Goal: Task Accomplishment & Management: Manage account settings

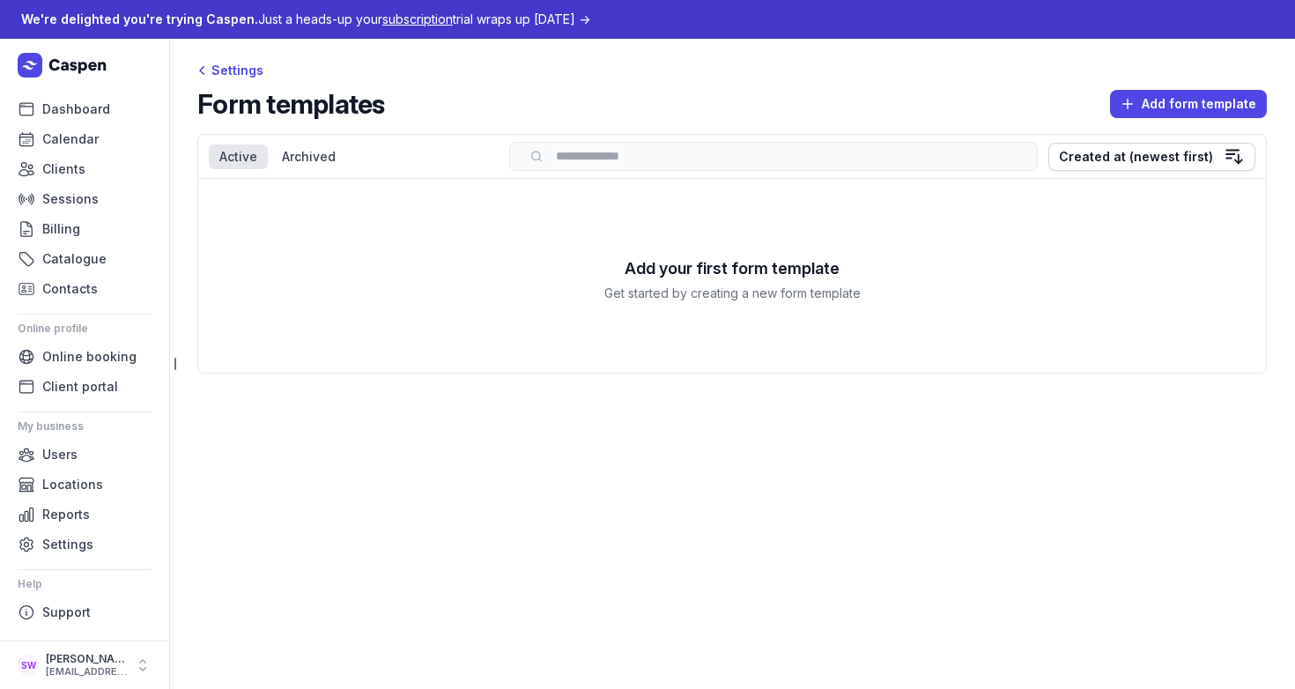
click at [77, 65] on icon at bounding box center [64, 65] width 93 height 25
click at [774, 77] on div "Settings" at bounding box center [732, 70] width 1070 height 21
click at [510, 484] on main "Settings Form templates Add form template Select a tab Active Archived Active A…" at bounding box center [732, 364] width 1126 height 650
click at [48, 552] on span "Settings" at bounding box center [67, 544] width 51 height 21
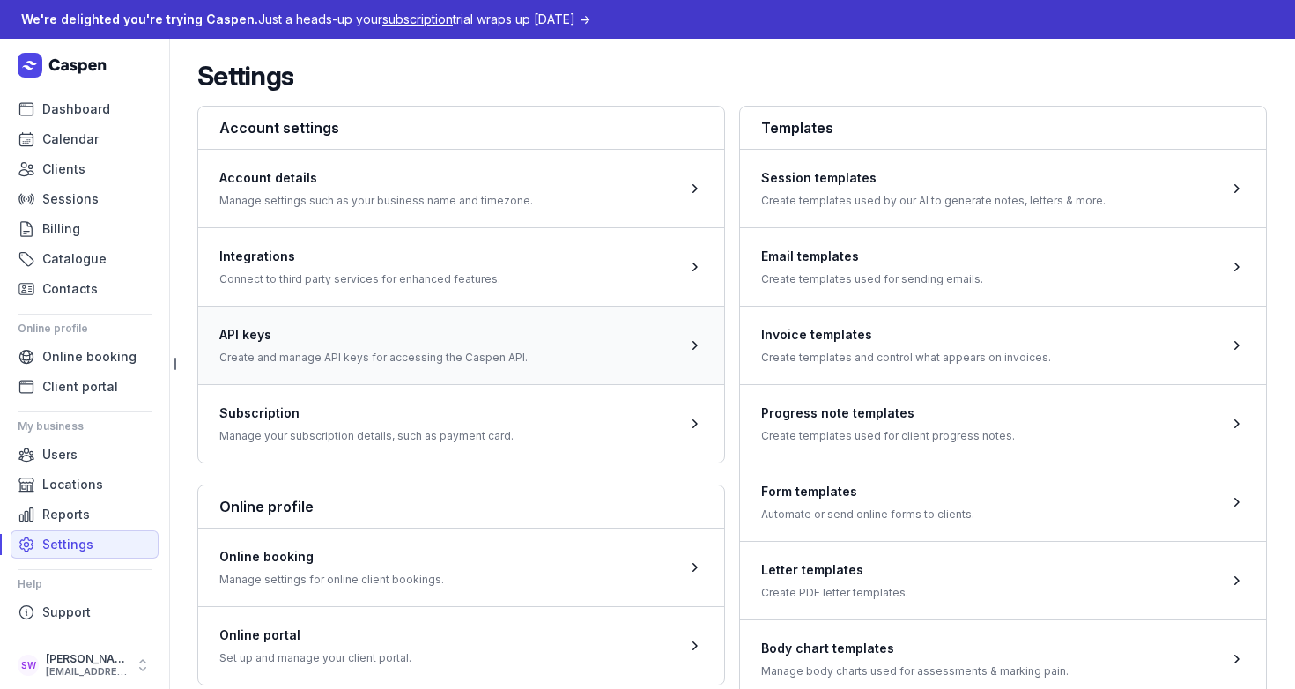
click at [388, 344] on span at bounding box center [461, 345] width 526 height 78
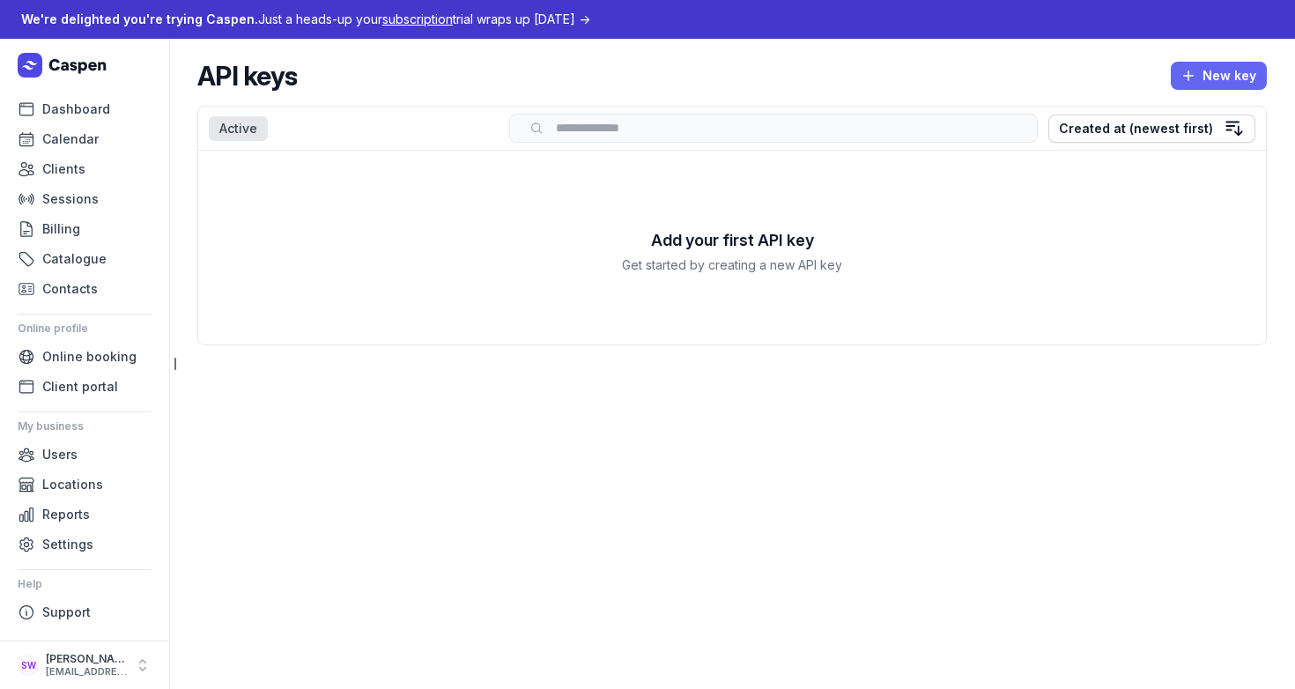
click at [1211, 76] on span "New key" at bounding box center [1218, 75] width 75 height 21
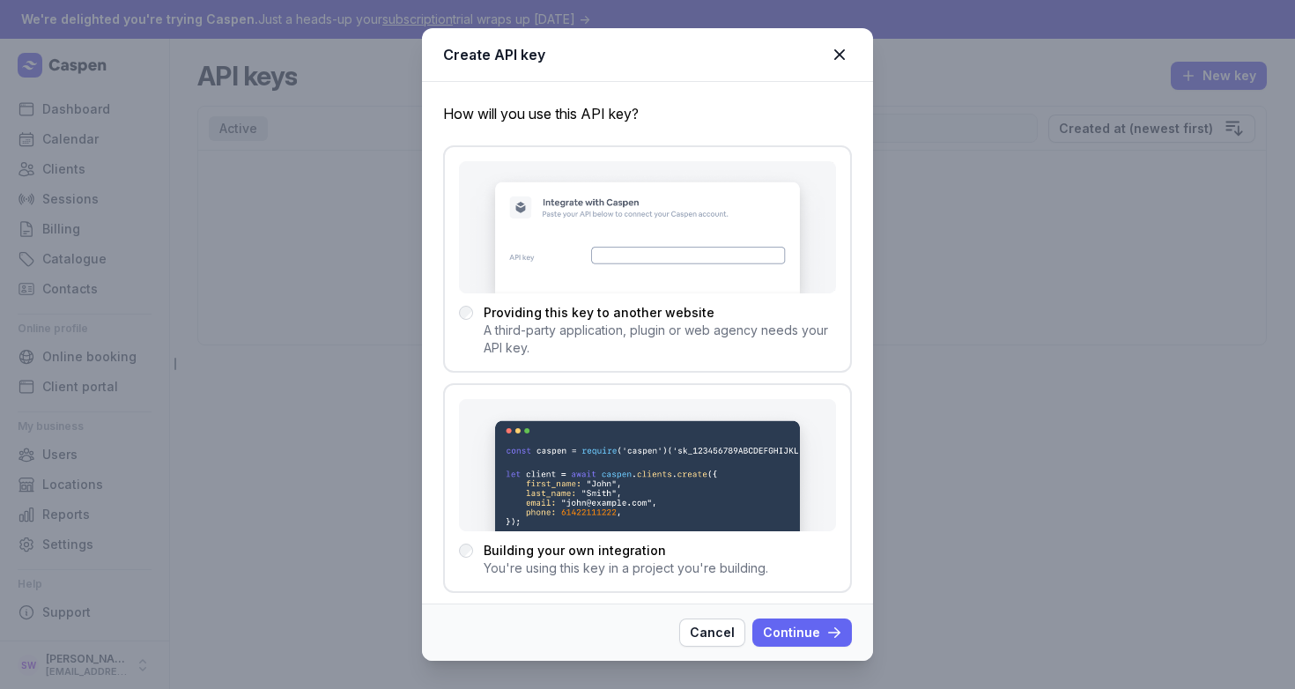
click at [832, 627] on icon "button" at bounding box center [835, 633] width 18 height 18
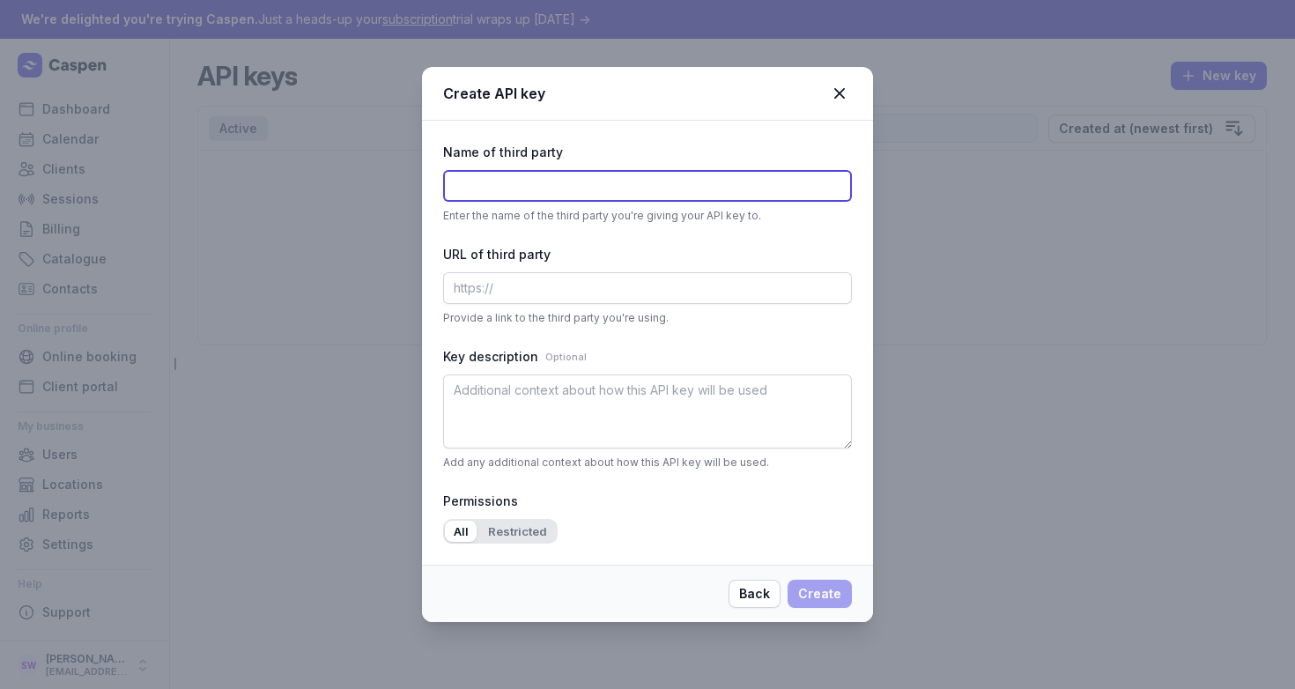
click at [645, 197] on input "text" at bounding box center [647, 186] width 409 height 32
type input "Keragon"
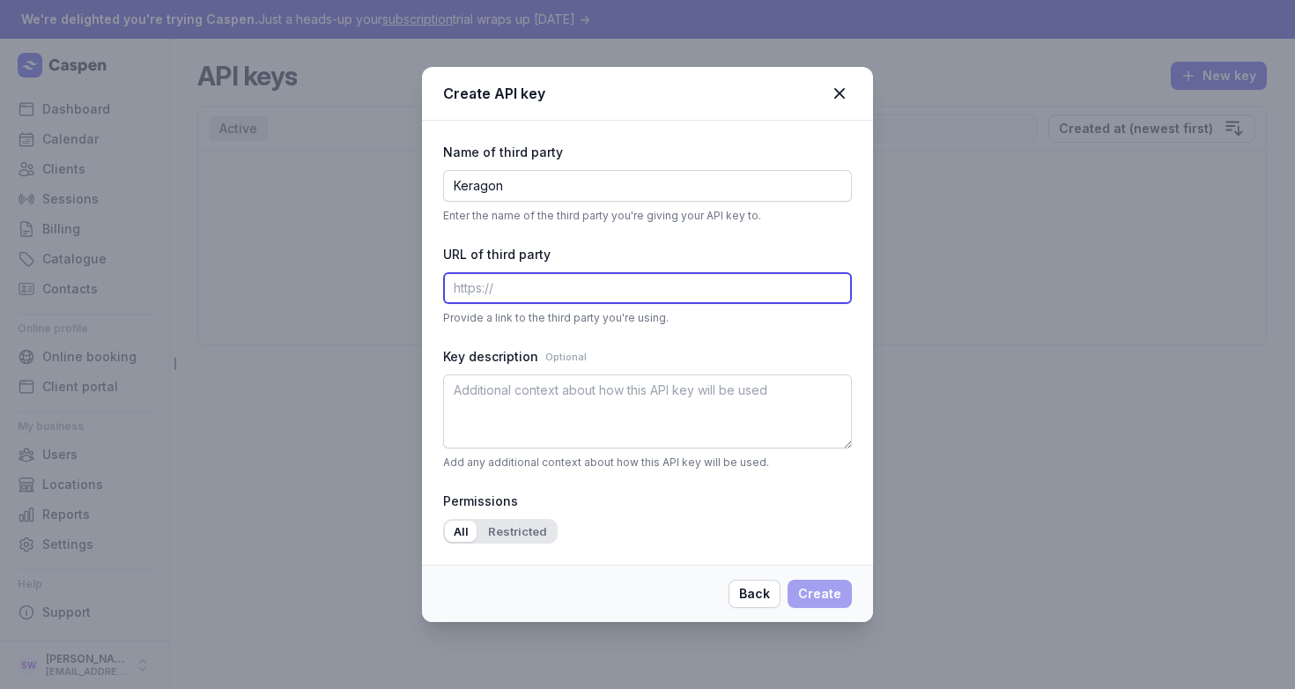
click at [678, 285] on input "text" at bounding box center [647, 288] width 409 height 32
type input "[DOMAIN_NAME]"
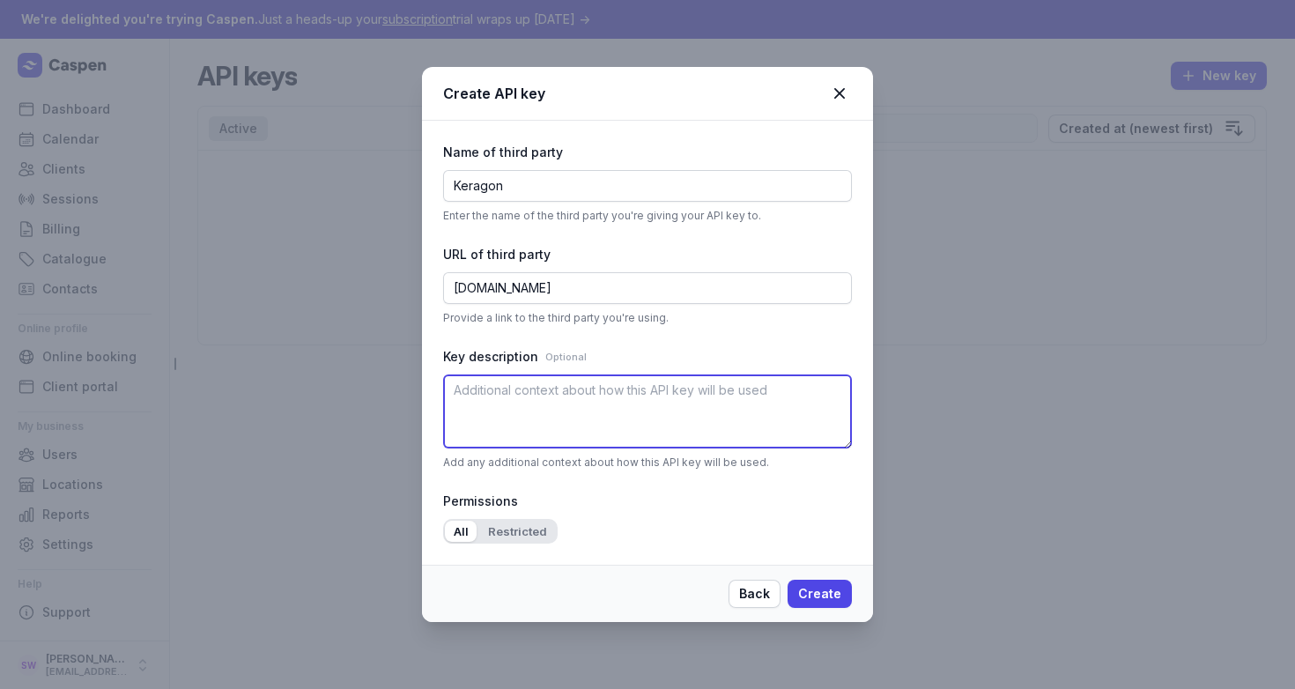
click at [822, 426] on textarea at bounding box center [647, 411] width 409 height 74
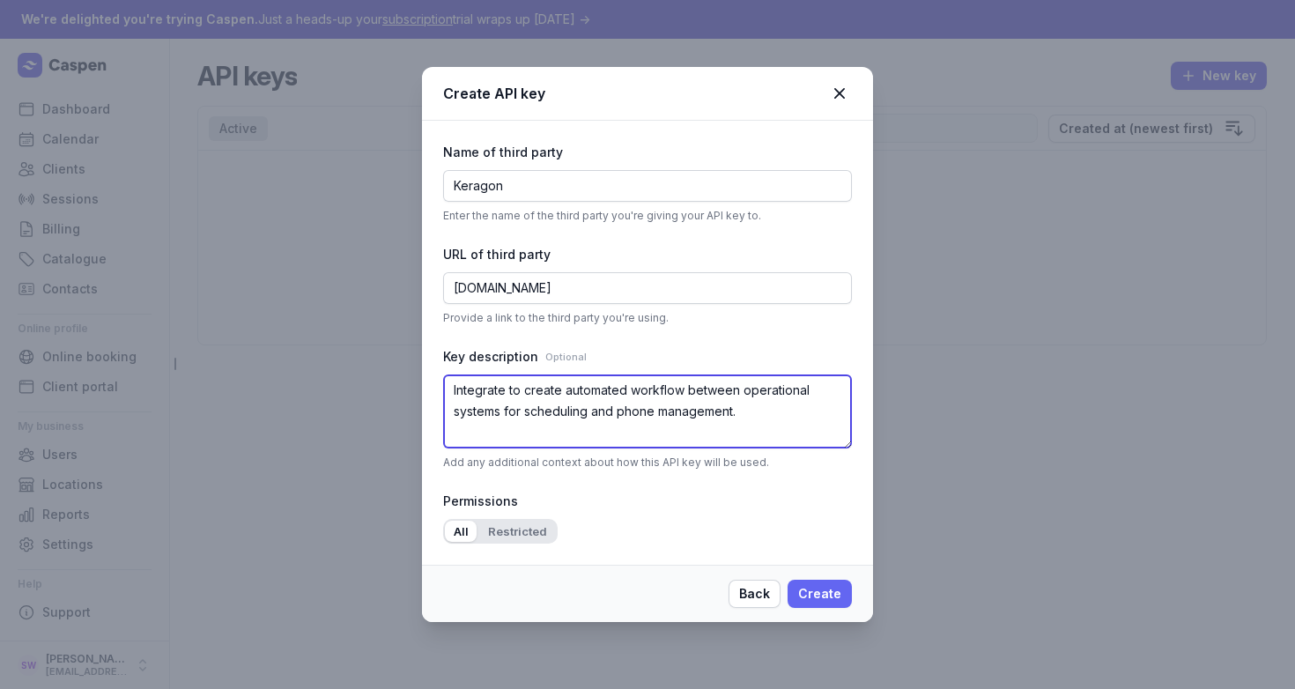
type textarea "Integrate to create automated workflow between operational systems for scheduli…"
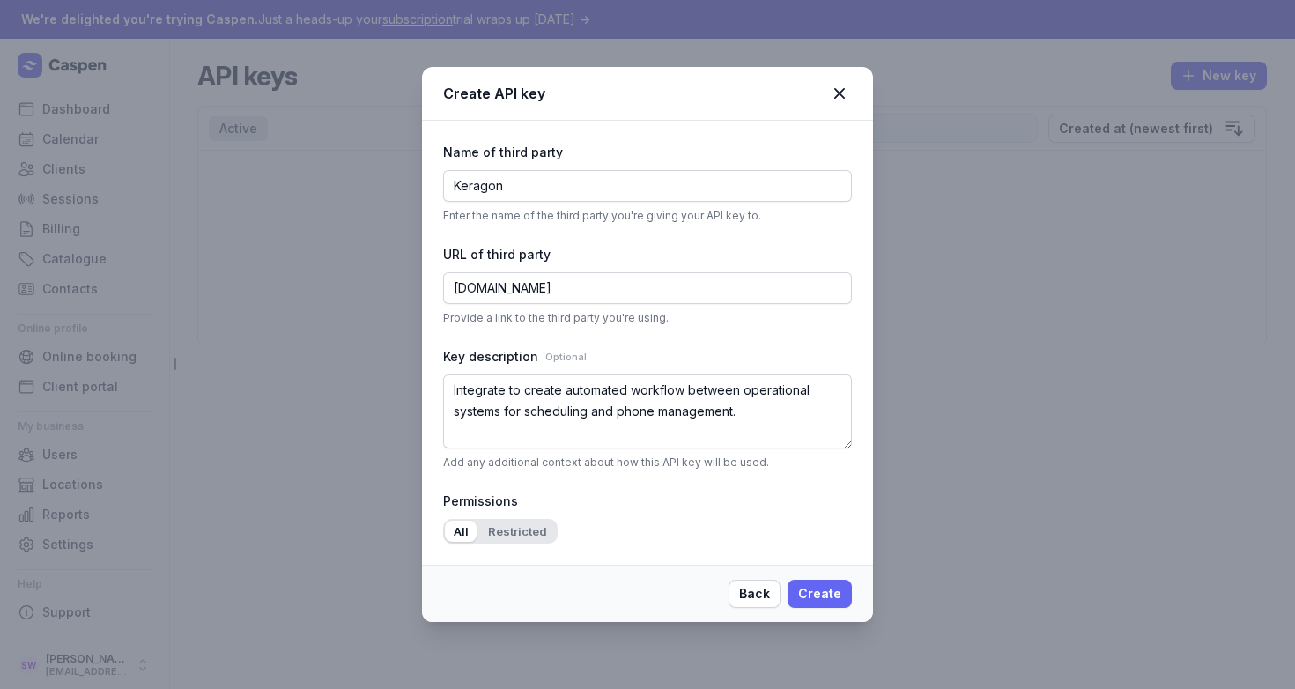
click at [813, 601] on span "Create" at bounding box center [819, 593] width 43 height 21
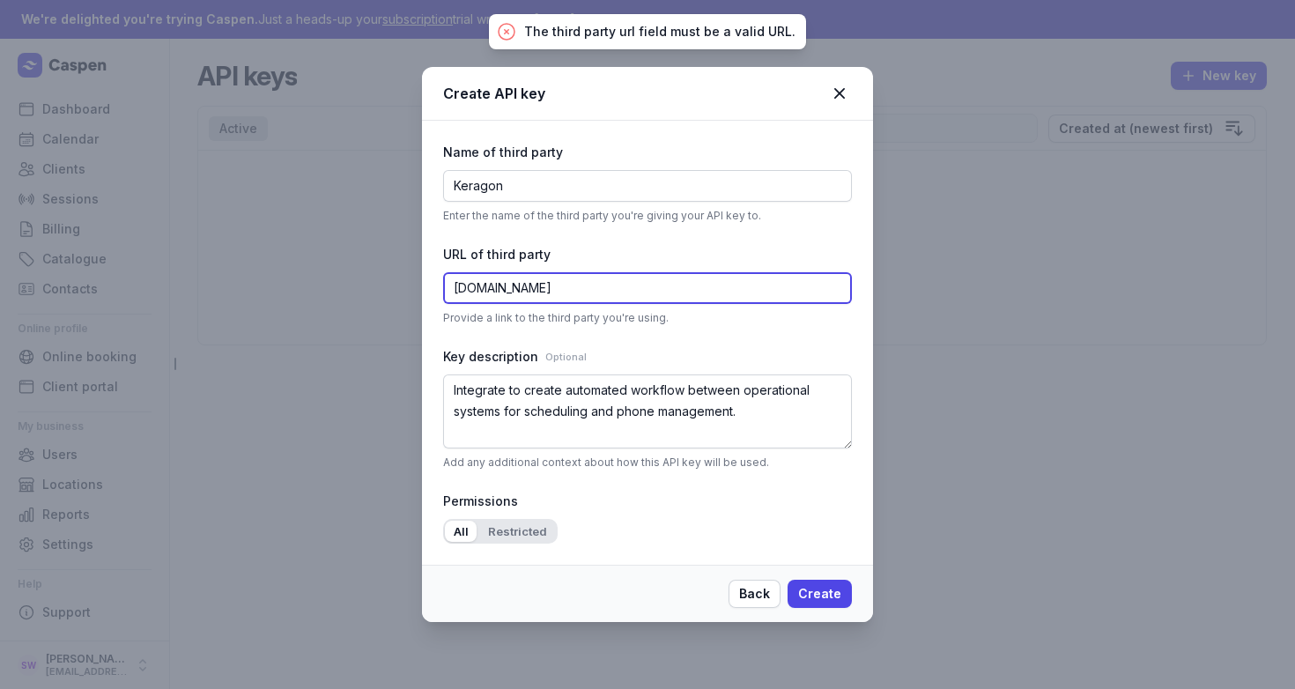
click at [455, 290] on input "[DOMAIN_NAME]" at bounding box center [647, 288] width 409 height 32
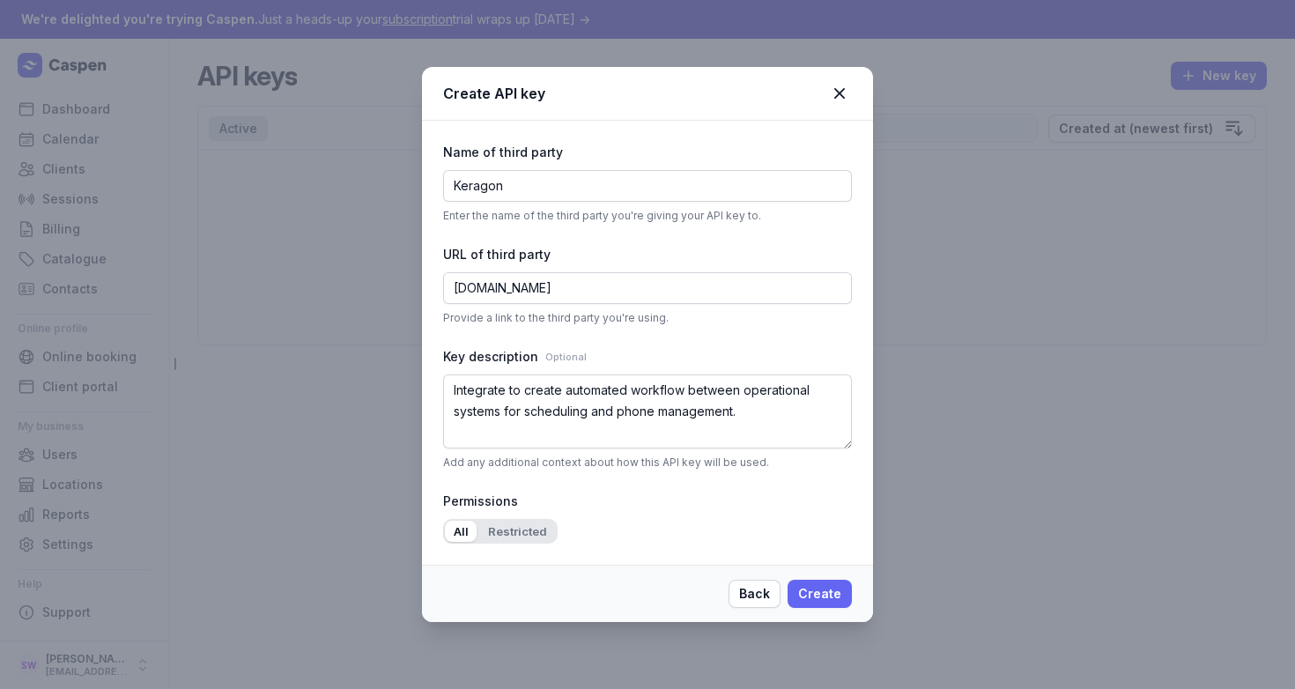
click at [836, 600] on span "Create" at bounding box center [819, 593] width 43 height 21
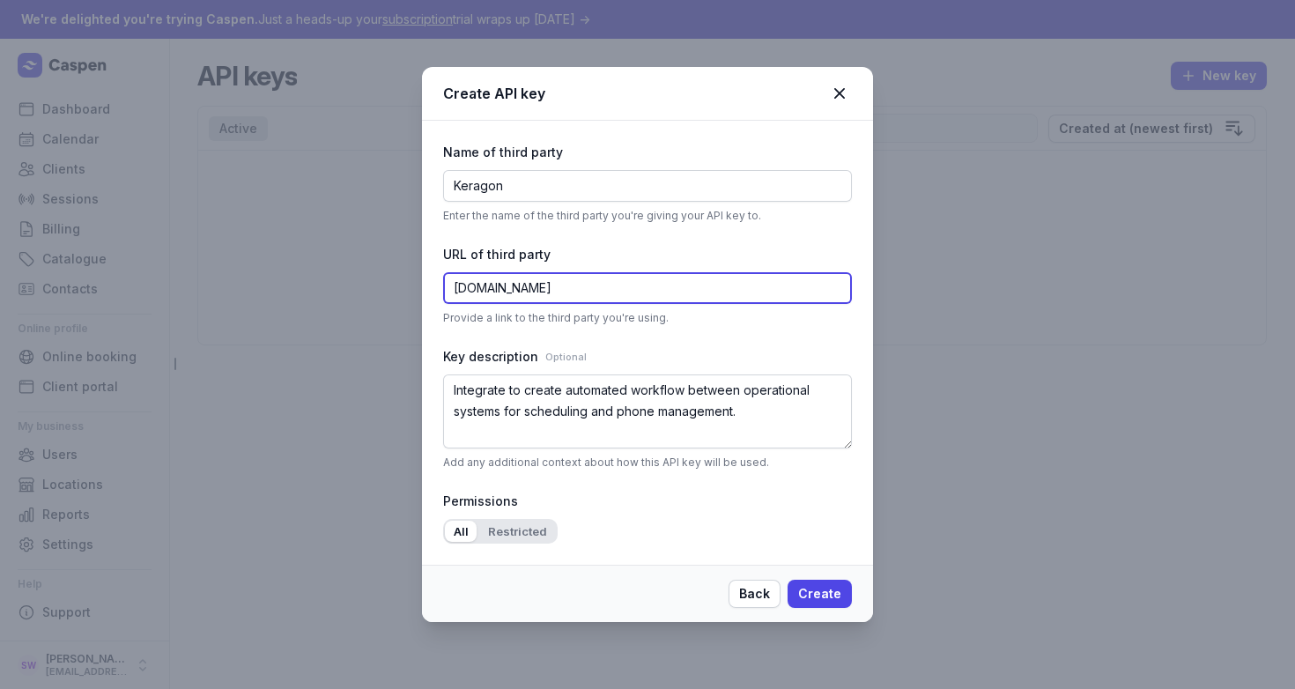
click at [569, 288] on input "[DOMAIN_NAME]" at bounding box center [647, 288] width 409 height 32
paste input "[URL][DOMAIN_NAME]"
type input "[URL][DOMAIN_NAME]"
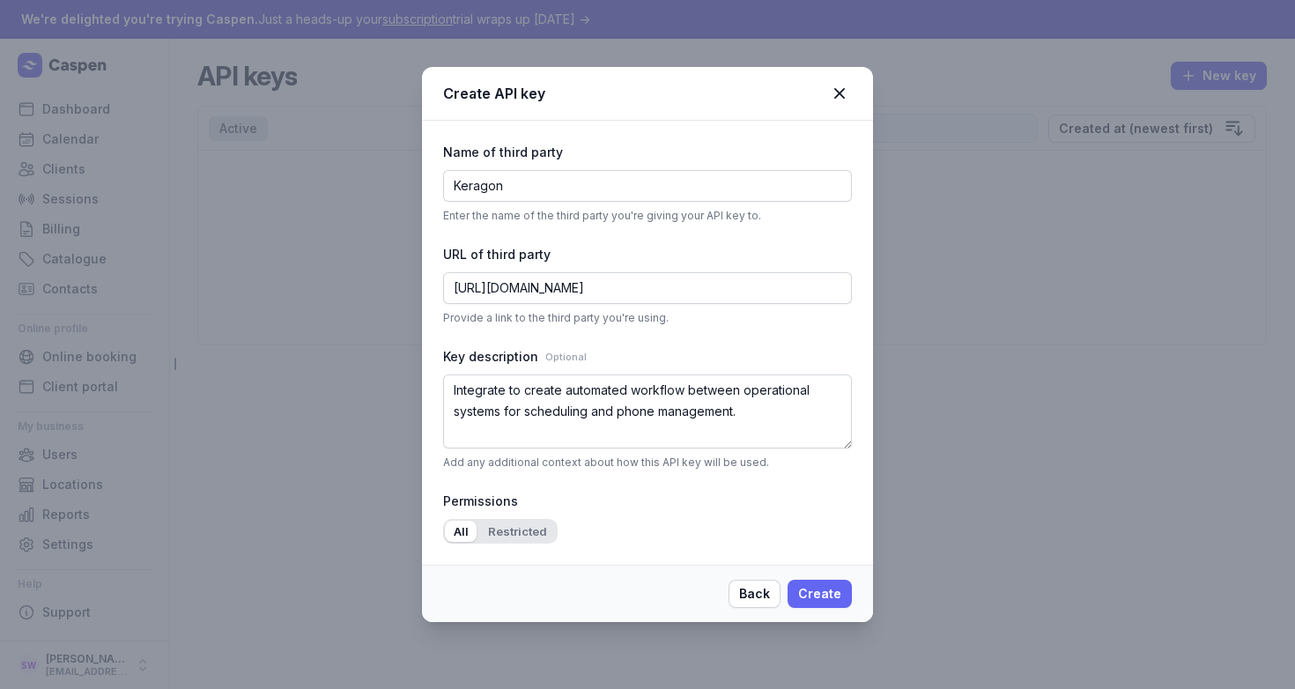
click at [816, 592] on span "Create" at bounding box center [819, 593] width 43 height 21
click at [816, 584] on span "Create" at bounding box center [819, 593] width 43 height 21
click at [708, 533] on div "Permissions All Restricted" at bounding box center [647, 517] width 409 height 53
click at [804, 596] on span "Create" at bounding box center [819, 593] width 43 height 21
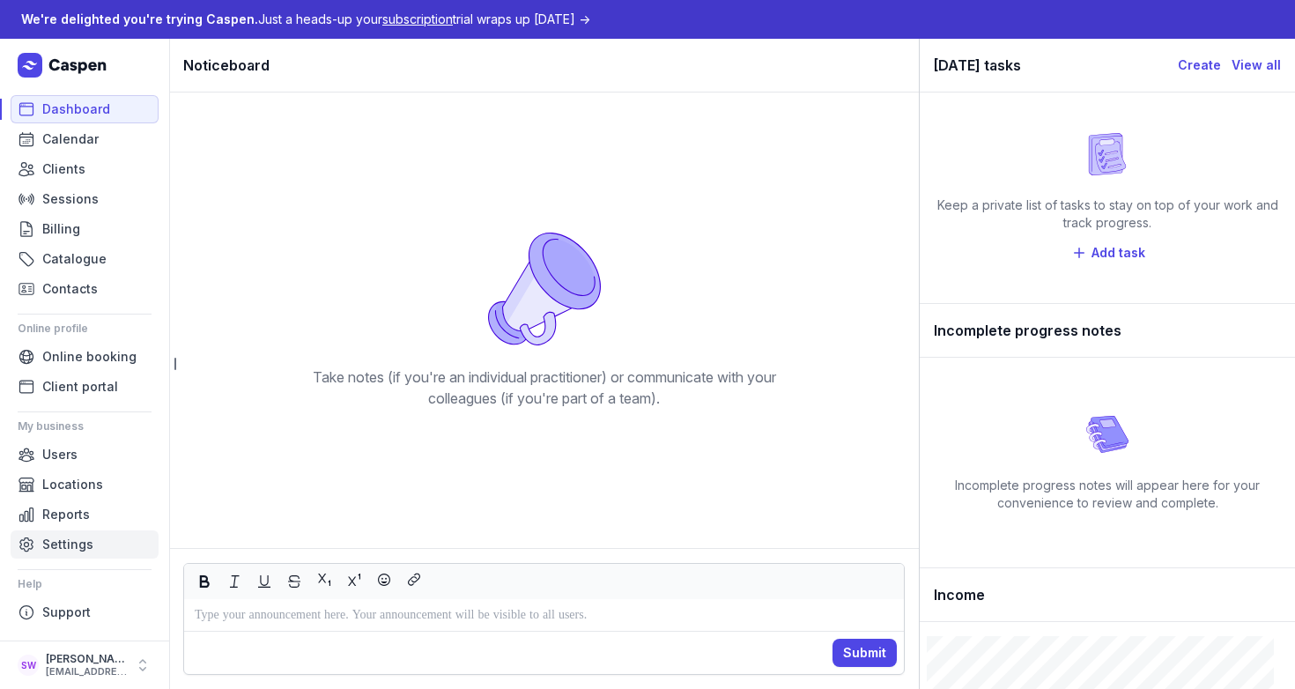
click at [71, 551] on span "Settings" at bounding box center [67, 544] width 51 height 21
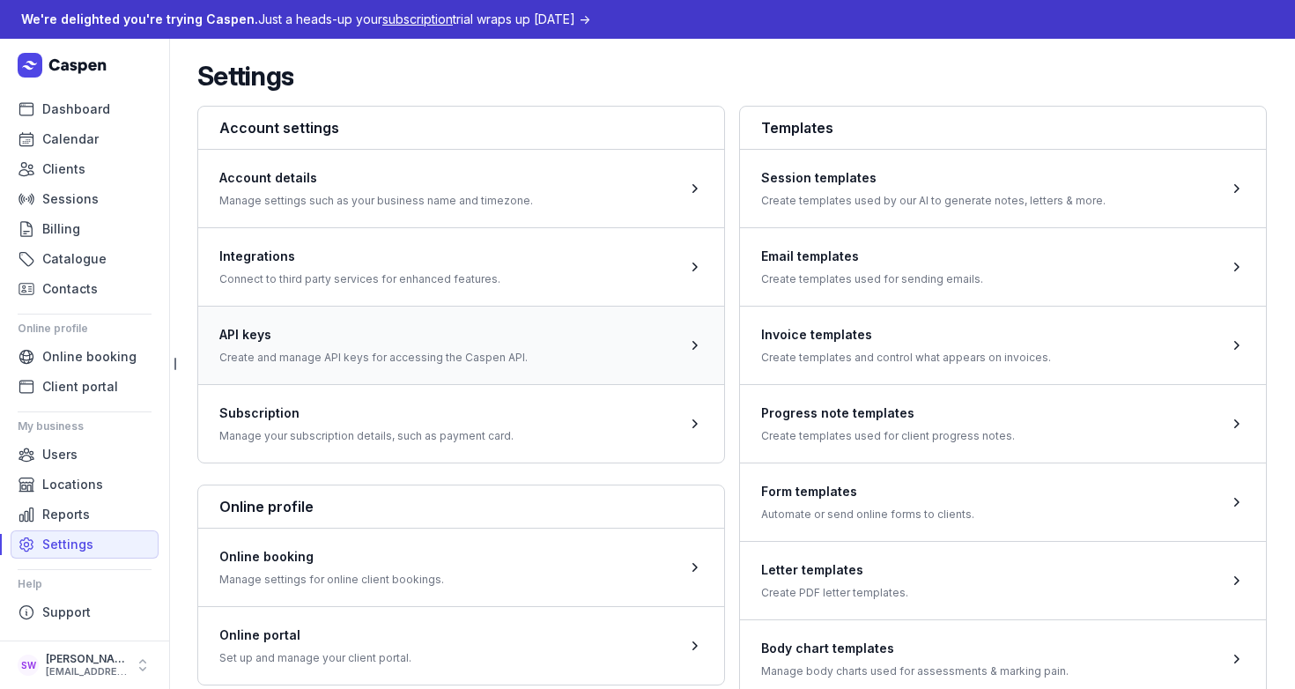
click at [322, 323] on span at bounding box center [461, 345] width 526 height 78
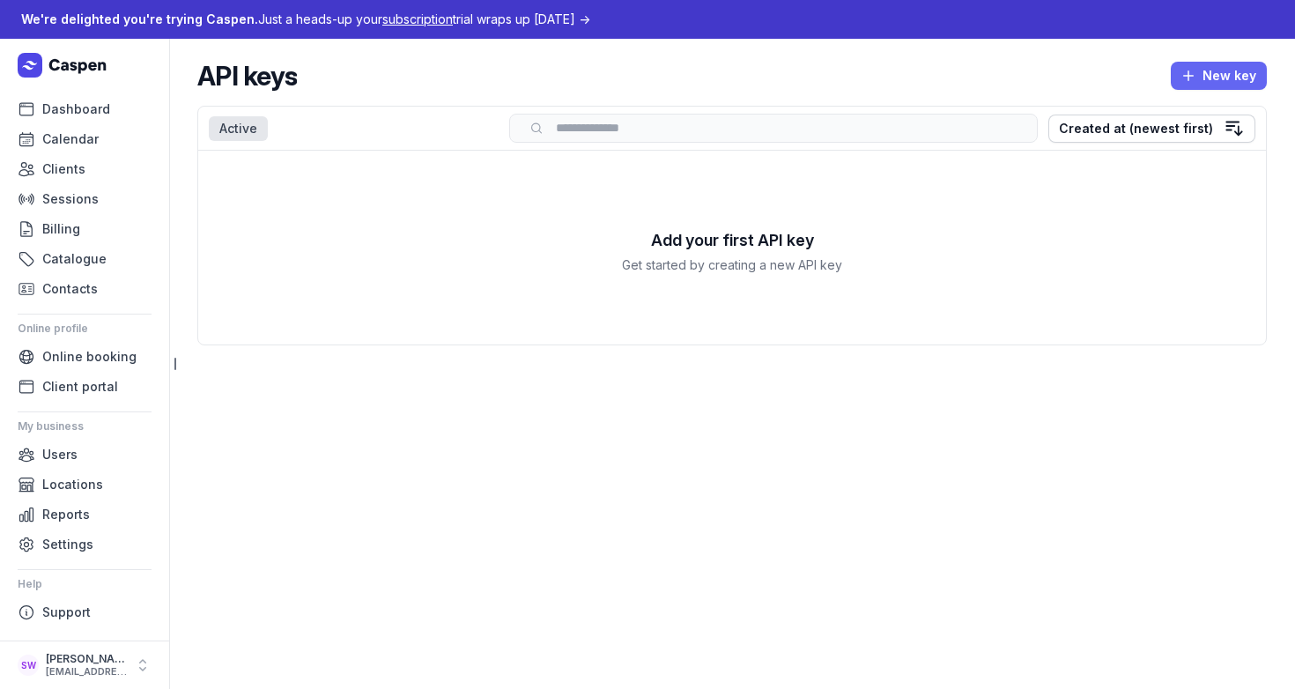
click at [1235, 78] on span "New key" at bounding box center [1218, 75] width 75 height 21
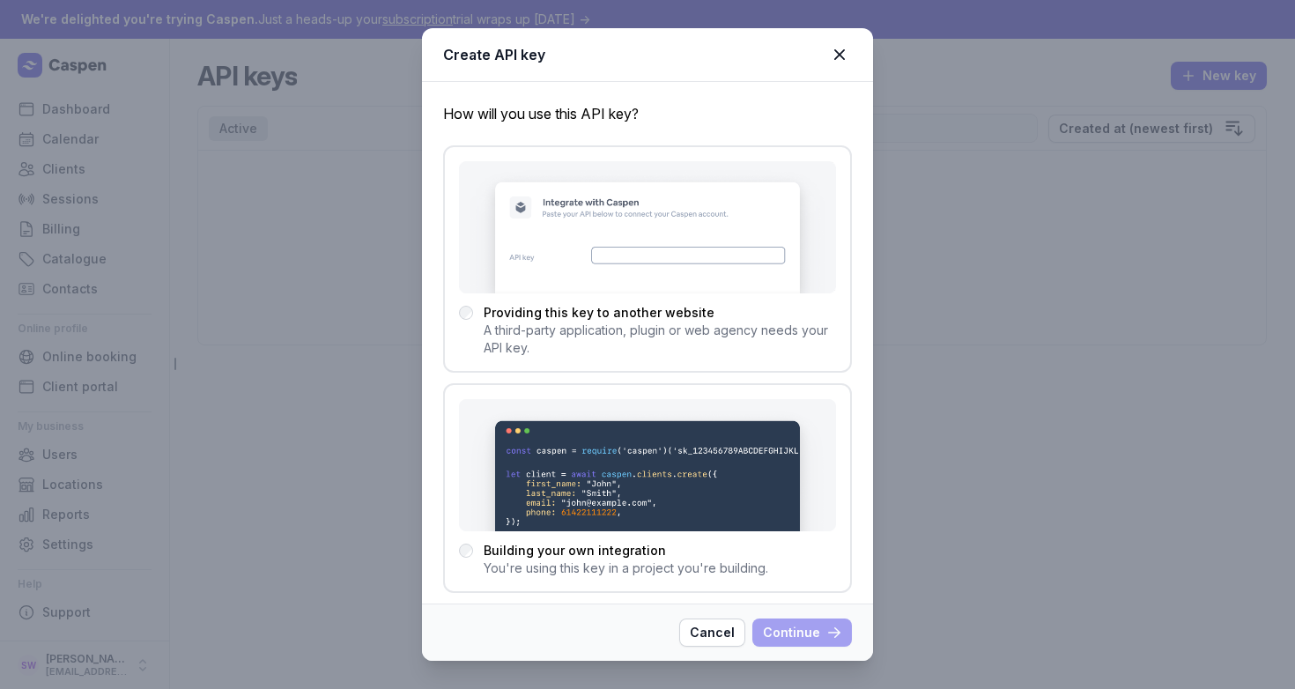
click at [606, 330] on span "A third-party application, plugin or web agency needs your API key." at bounding box center [660, 339] width 352 height 35
click at [789, 626] on span "Continue" at bounding box center [802, 632] width 78 height 21
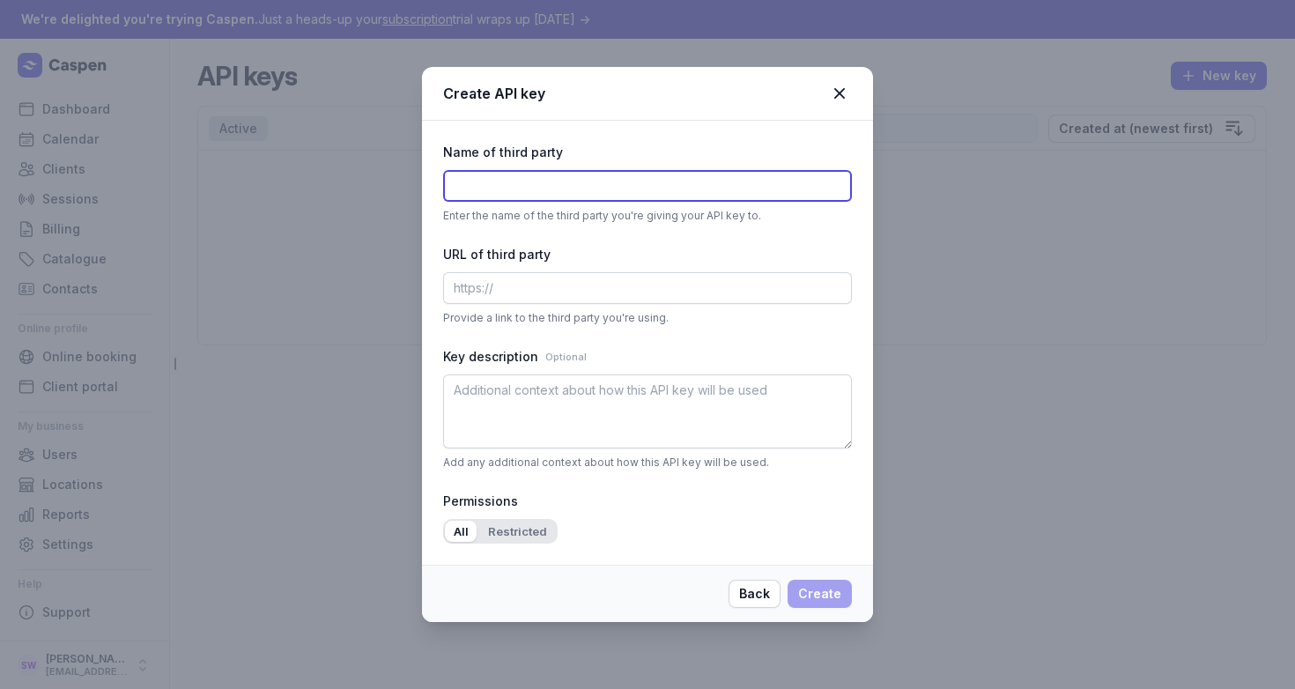
click at [589, 185] on input "text" at bounding box center [647, 186] width 409 height 32
type input "Keragon"
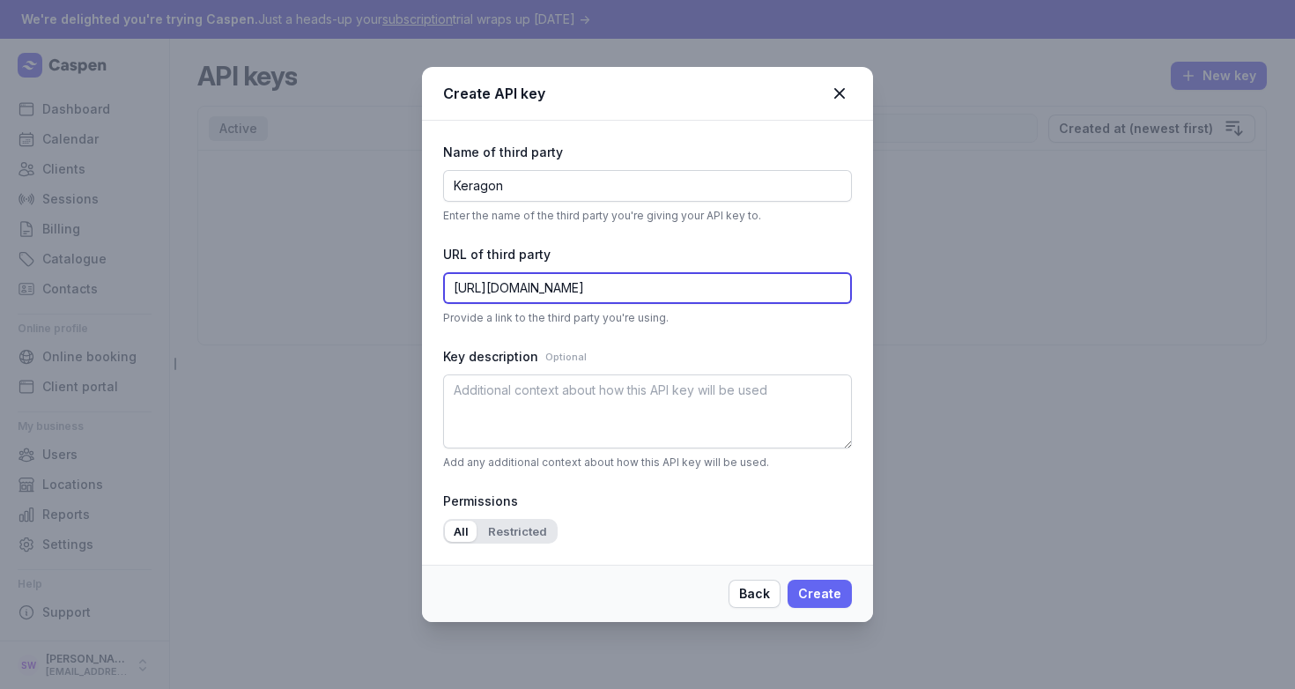
type input "https://www.keragon.com"
click at [825, 594] on span "Create" at bounding box center [819, 593] width 43 height 21
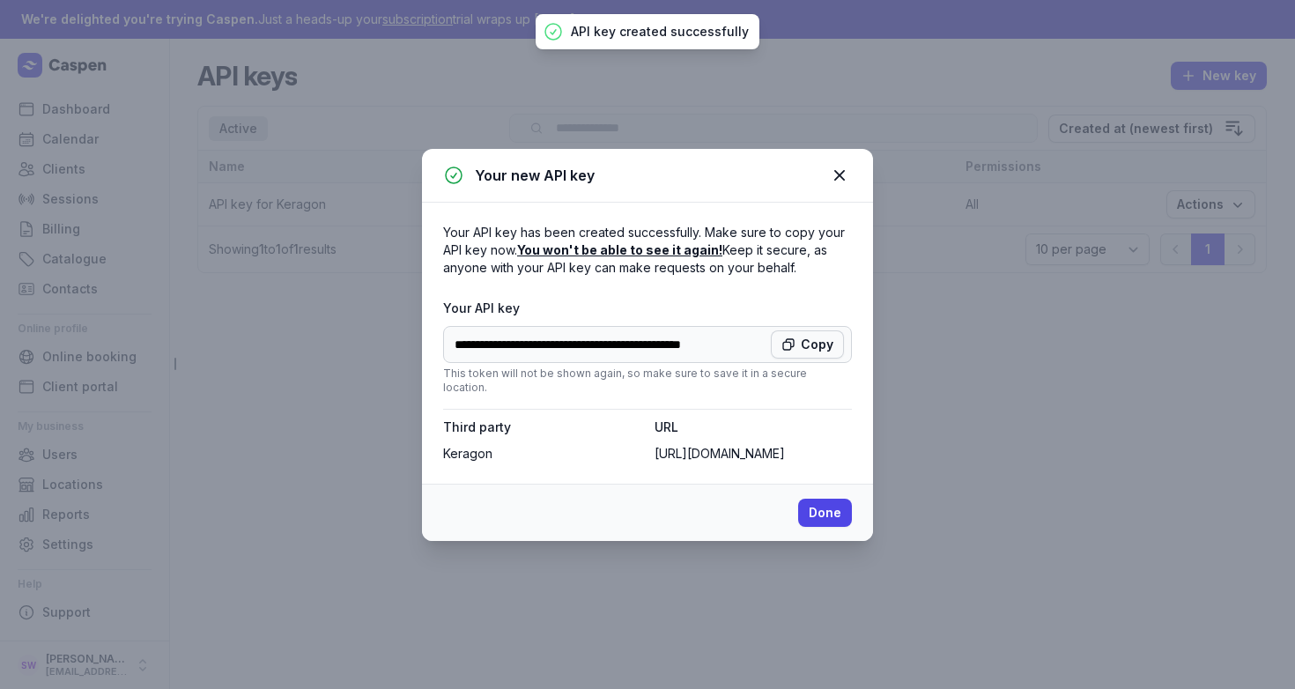
click at [827, 355] on span "Copy" at bounding box center [807, 344] width 52 height 21
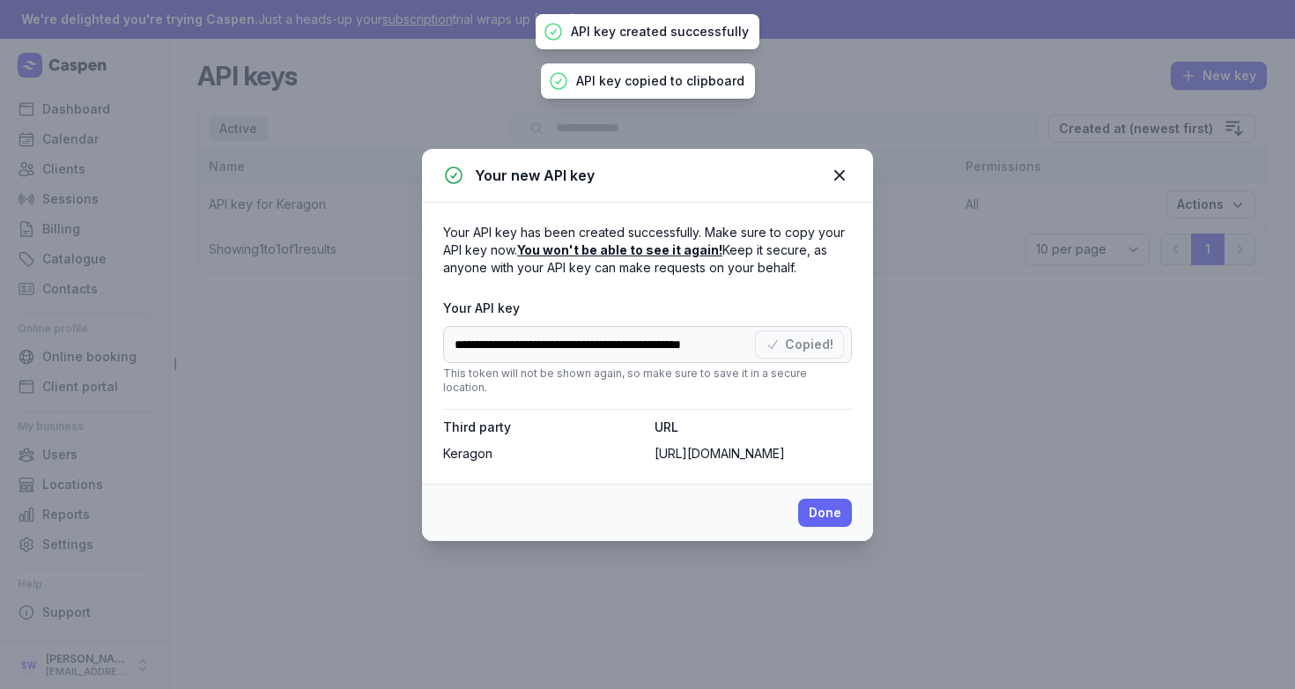
click at [847, 511] on button "Done" at bounding box center [825, 513] width 54 height 28
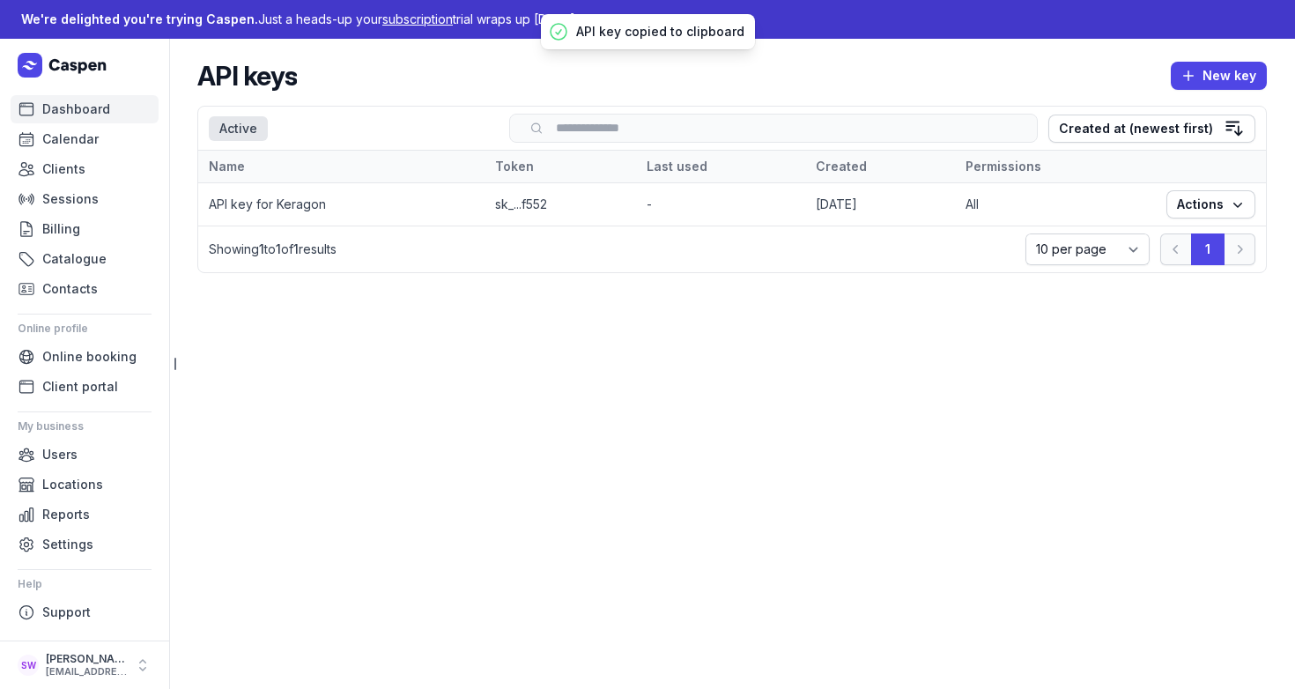
click at [41, 113] on link "Dashboard" at bounding box center [85, 109] width 148 height 28
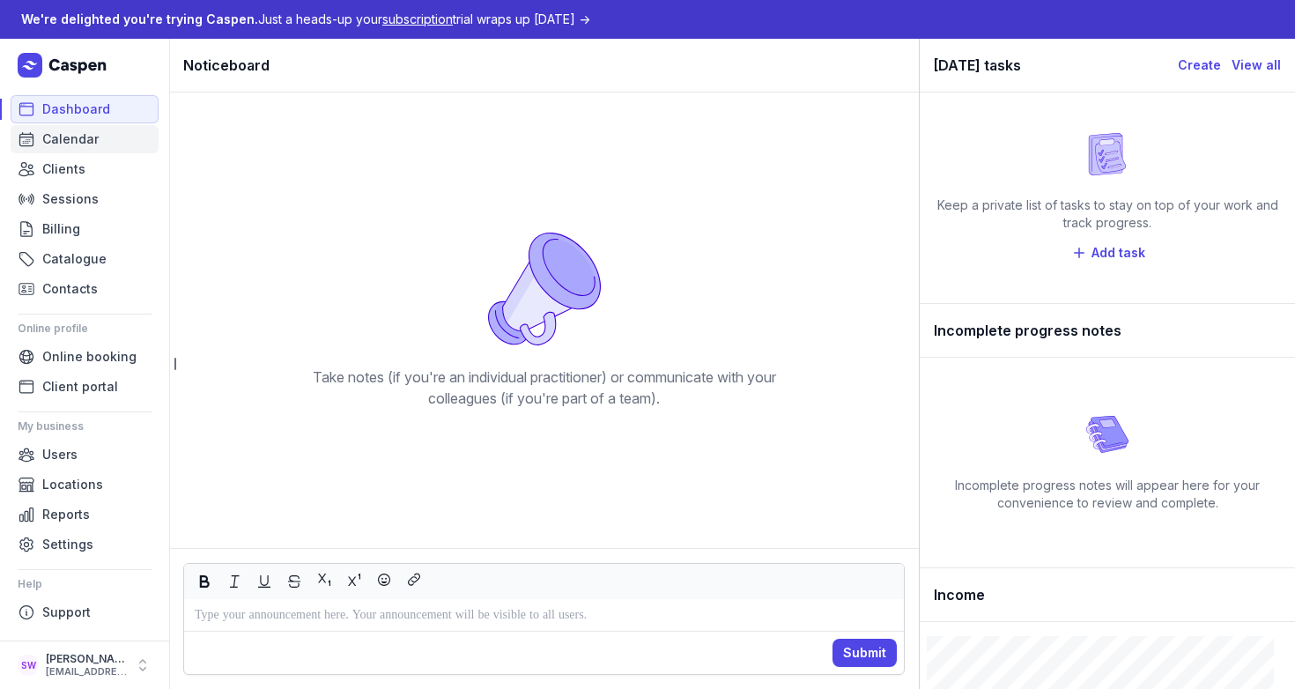
click at [70, 147] on span "Calendar" at bounding box center [70, 139] width 56 height 21
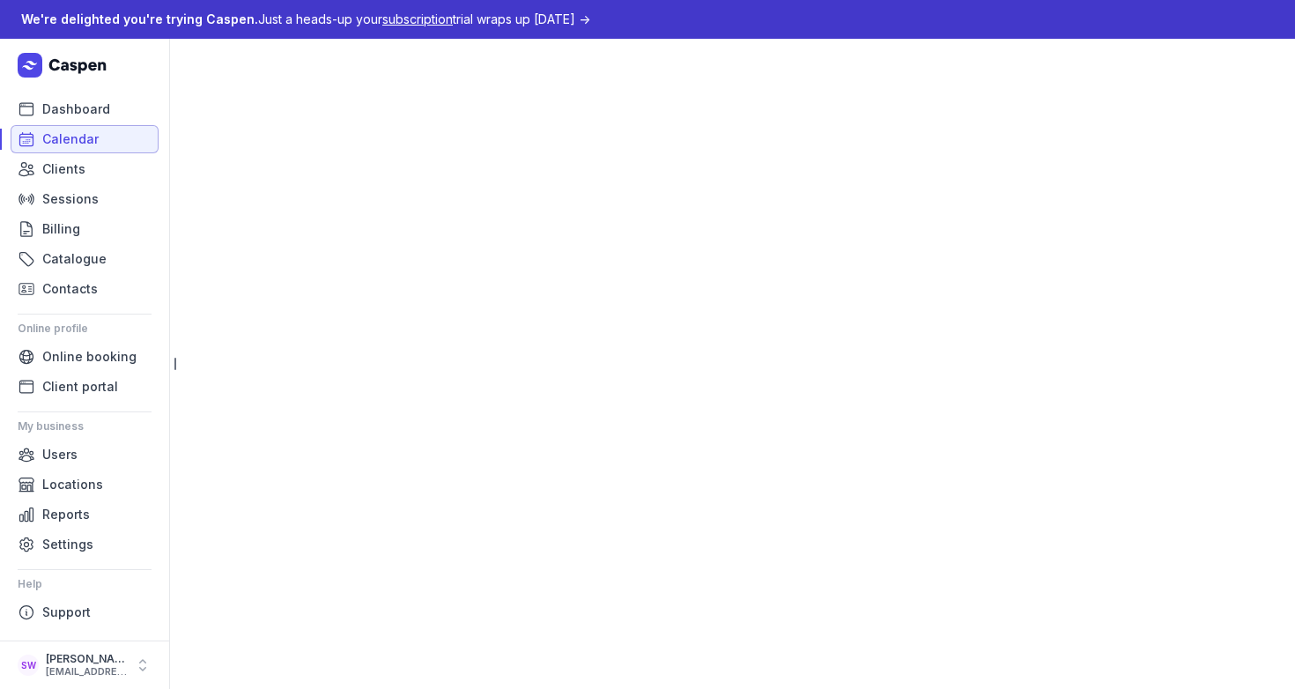
click at [52, 130] on span "Calendar" at bounding box center [70, 139] width 56 height 21
select select "week"
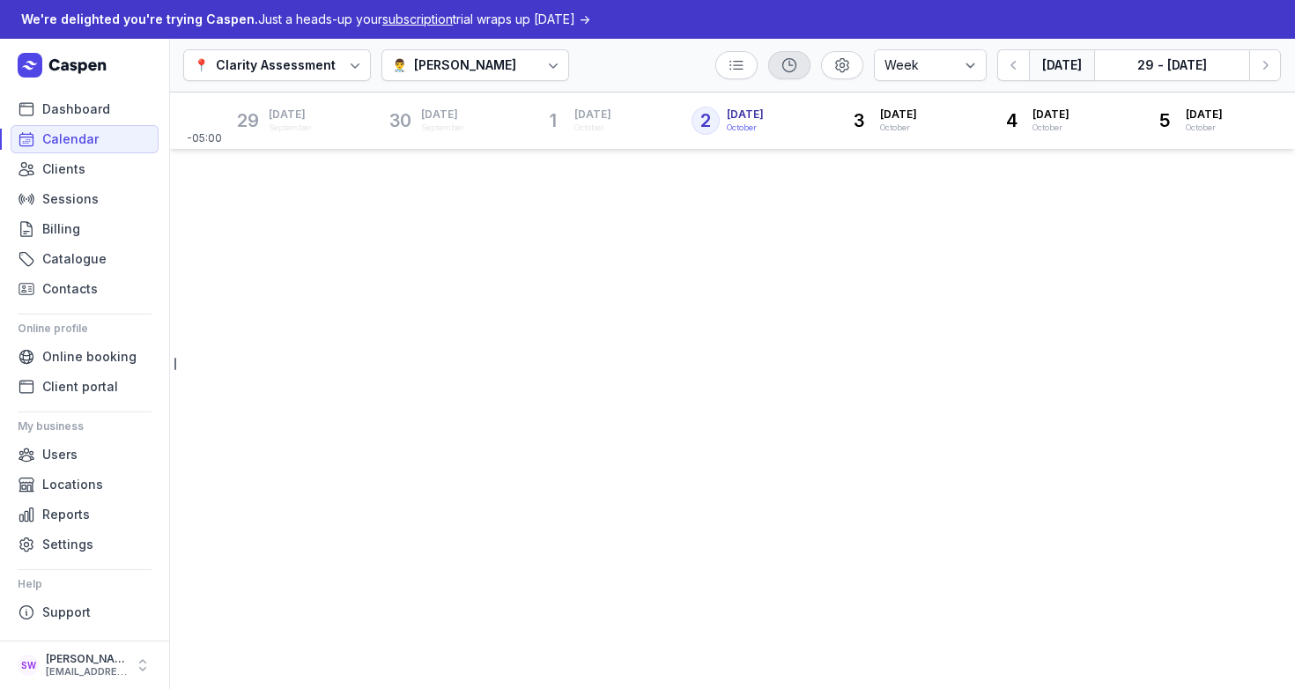
click at [787, 70] on icon at bounding box center [790, 65] width 18 height 18
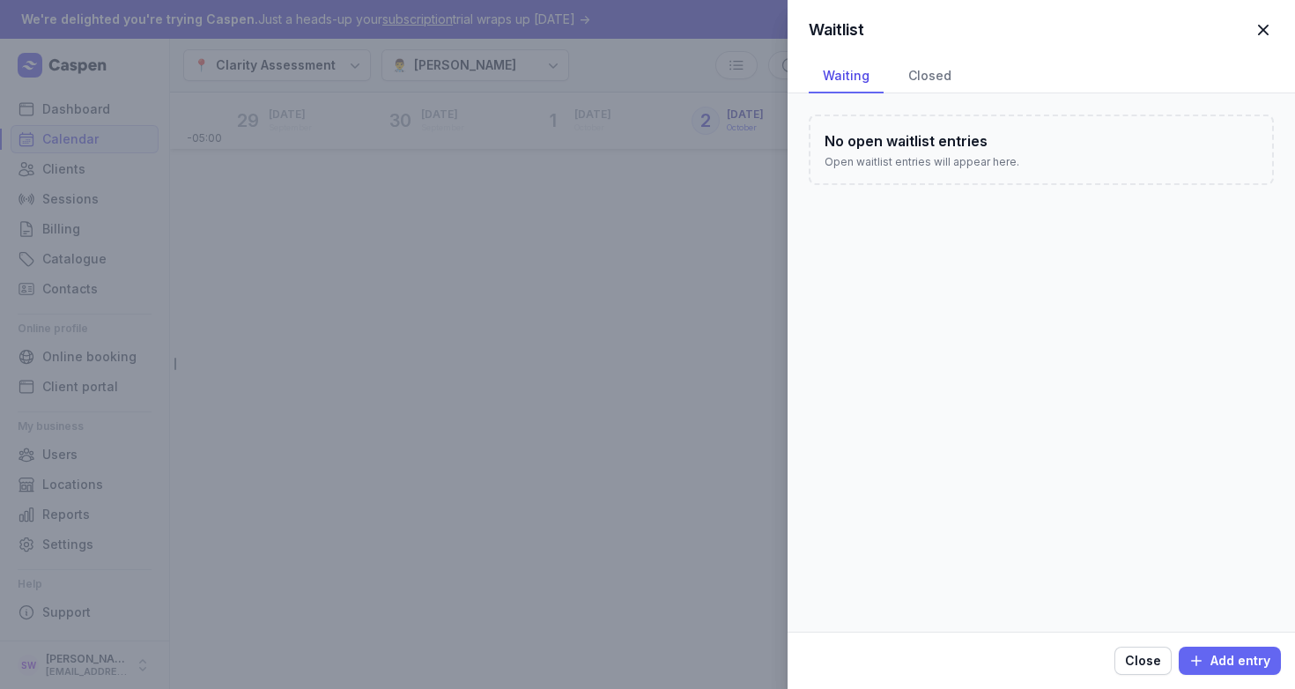
click at [1241, 662] on span "Add entry" at bounding box center [1229, 660] width 81 height 21
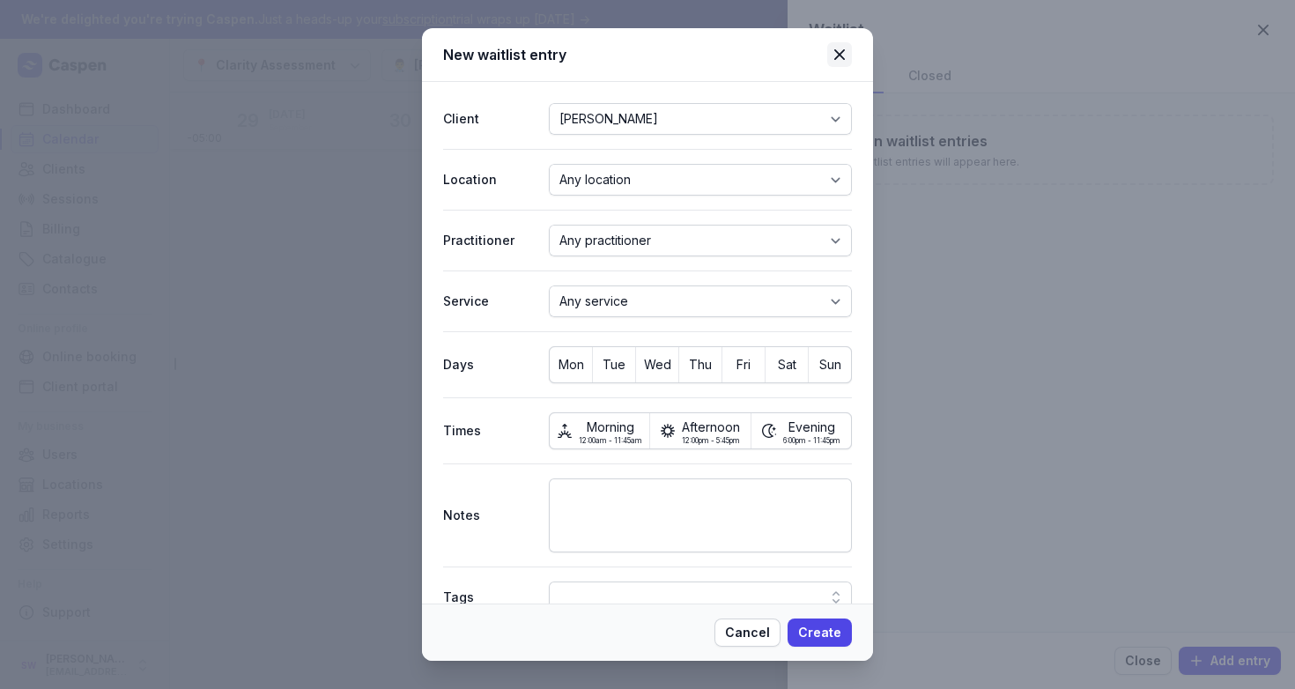
click at [833, 57] on icon at bounding box center [839, 54] width 21 height 21
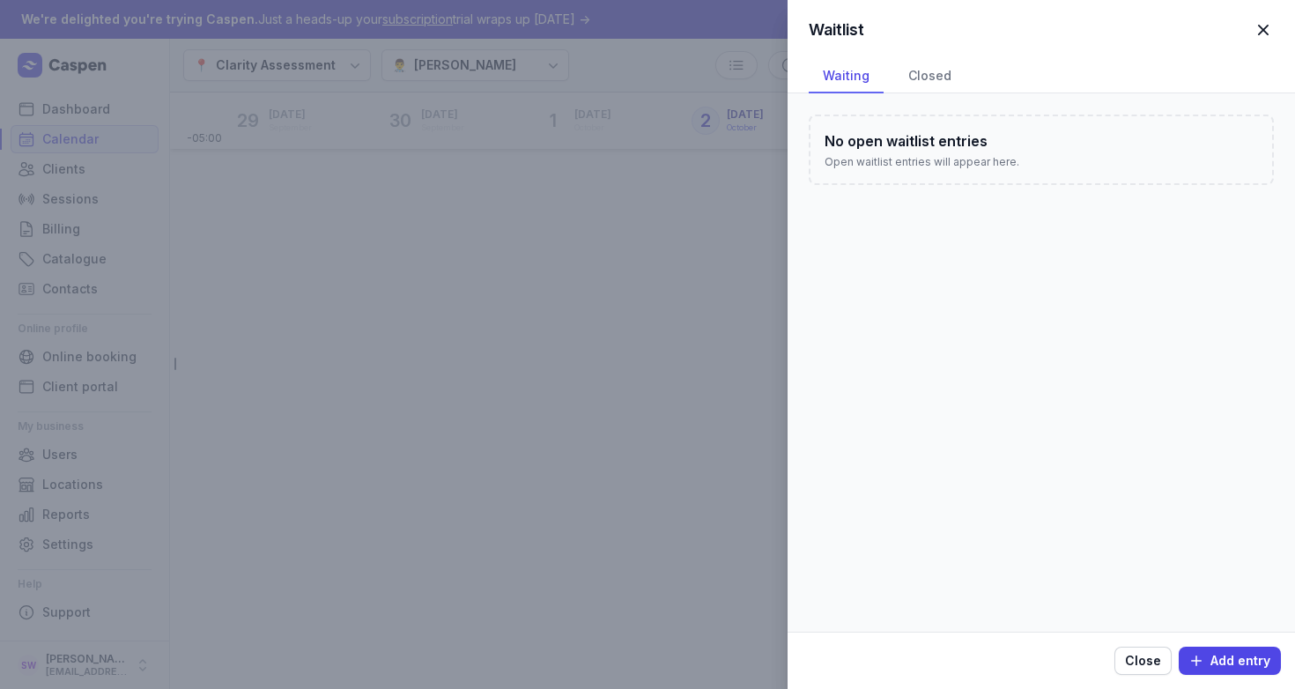
click at [1275, 33] on span "button" at bounding box center [1263, 30] width 39 height 39
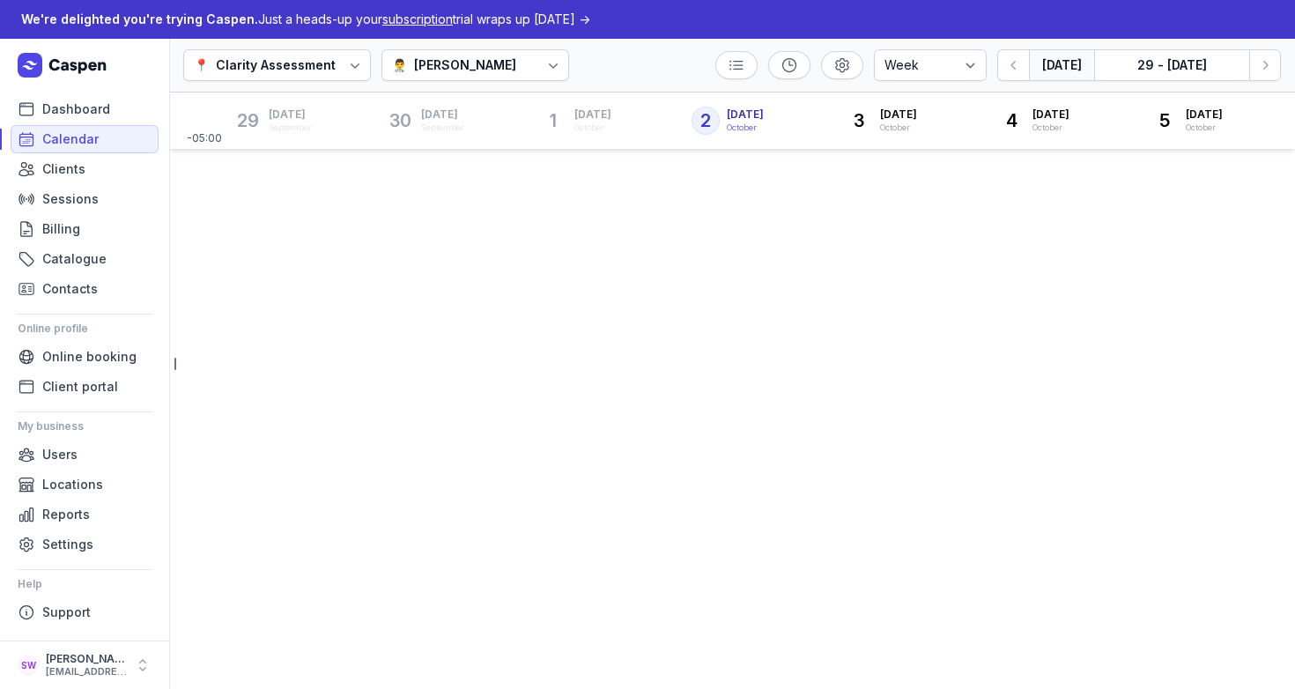
click at [678, 309] on div "-05:00 29 Monday Mon September 30 Tuesday Tue September 1 Wednesday Wed October…" at bounding box center [732, 391] width 1126 height 596
click at [889, 337] on div "-05:00 29 Monday Mon September 30 Tuesday Tue September 1 Wednesday Wed October…" at bounding box center [732, 391] width 1126 height 596
